Goal: Understand process/instructions: Learn how to perform a task or action

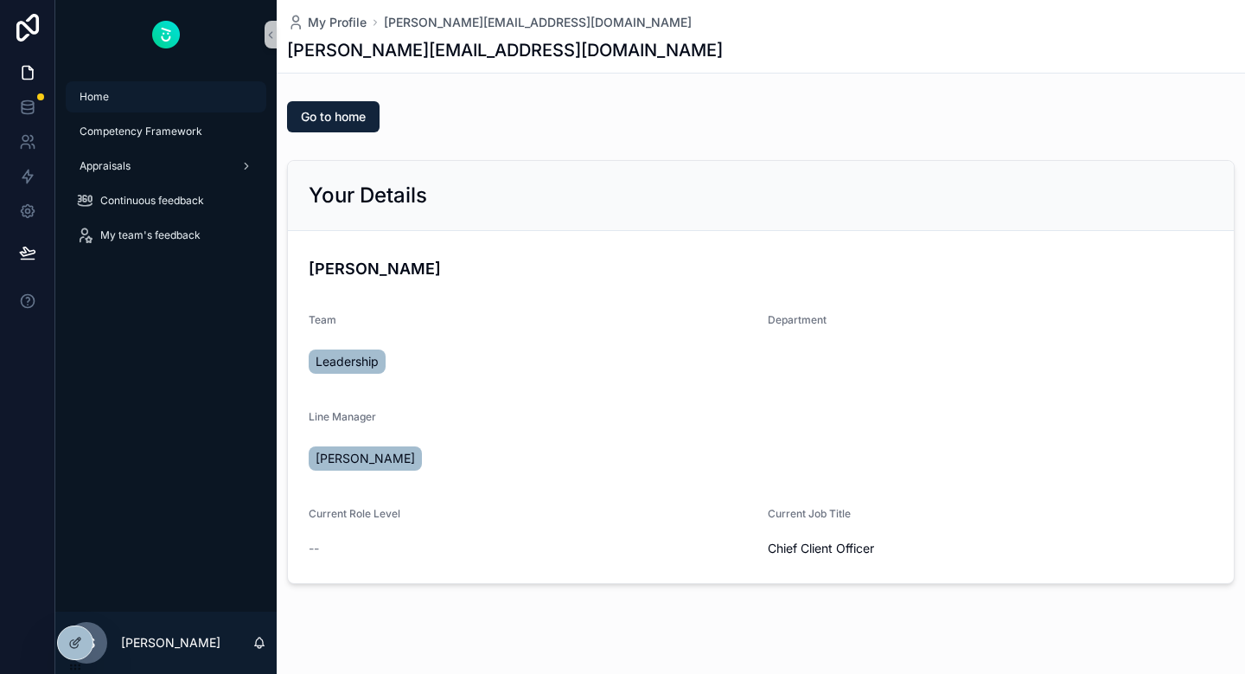
click at [143, 87] on div "Home" at bounding box center [166, 97] width 180 height 28
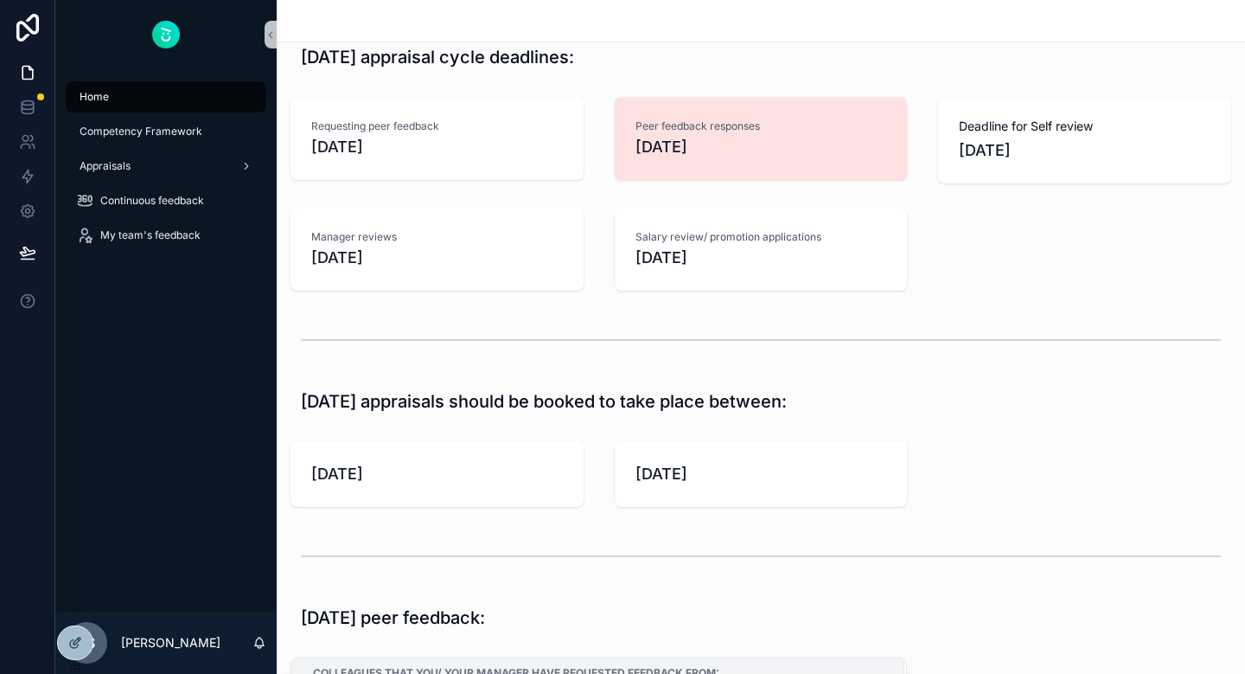
scroll to position [385, 0]
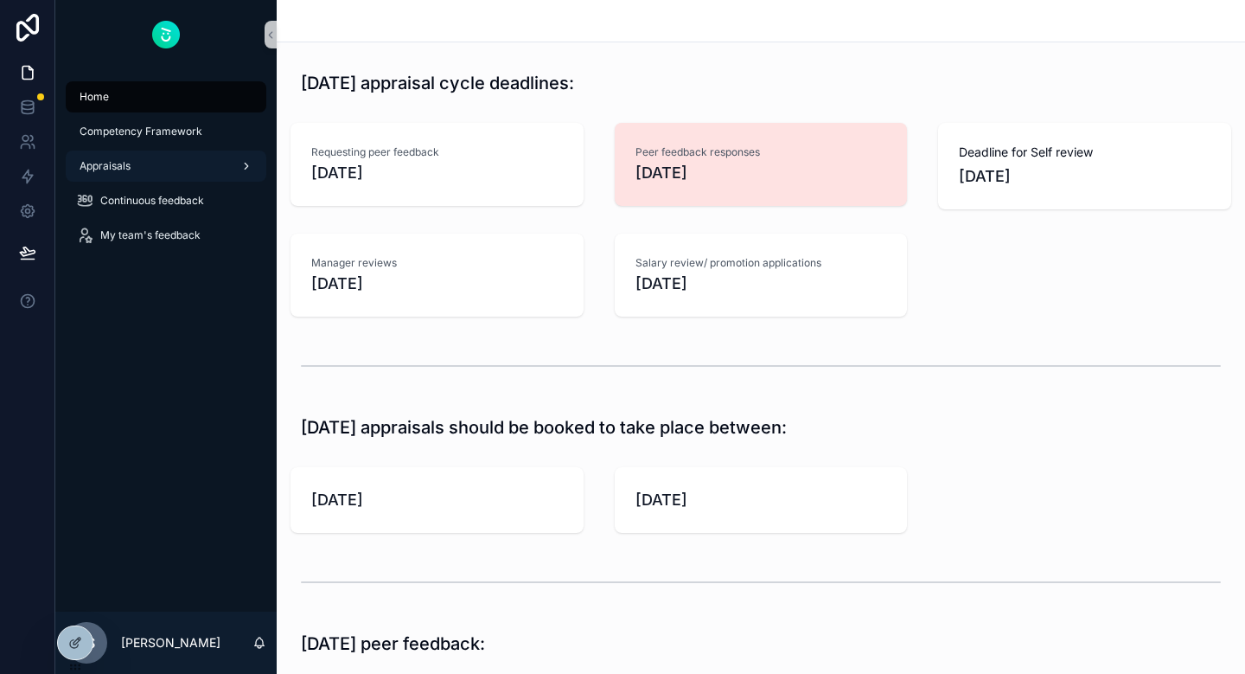
click at [177, 153] on div "Appraisals" at bounding box center [166, 166] width 180 height 28
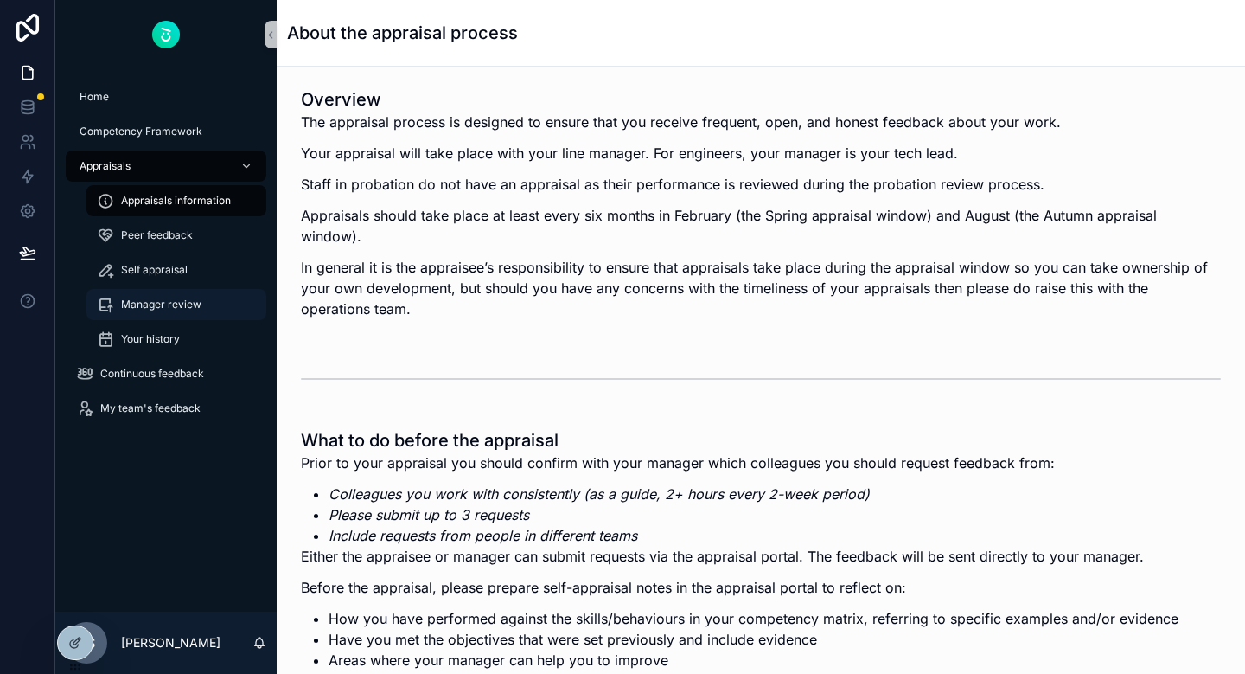
click at [196, 298] on span "Manager review" at bounding box center [161, 304] width 80 height 14
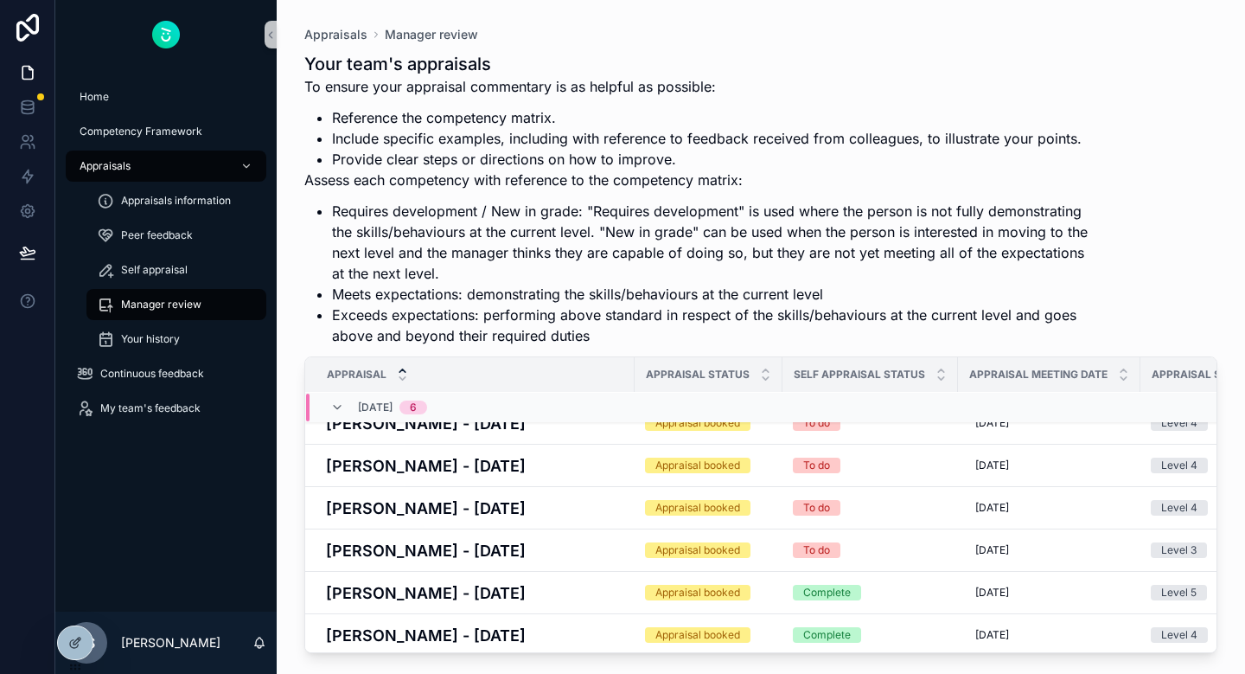
scroll to position [22, 0]
